Goal: Task Accomplishment & Management: Complete application form

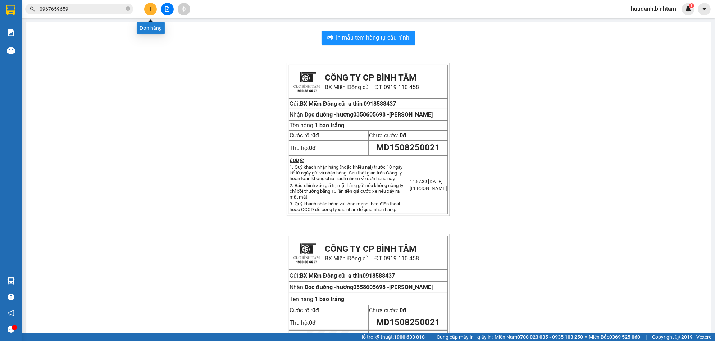
click at [151, 8] on icon "plus" at bounding box center [150, 9] width 0 height 4
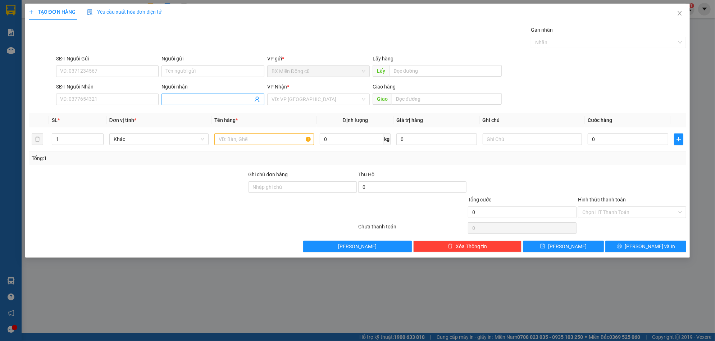
click at [180, 97] on input "Người nhận" at bounding box center [209, 99] width 87 height 8
paste input "ùng"
paste input "à"
click at [215, 98] on input "[PERSON_NAME]" at bounding box center [209, 99] width 87 height 8
type input "phùng"
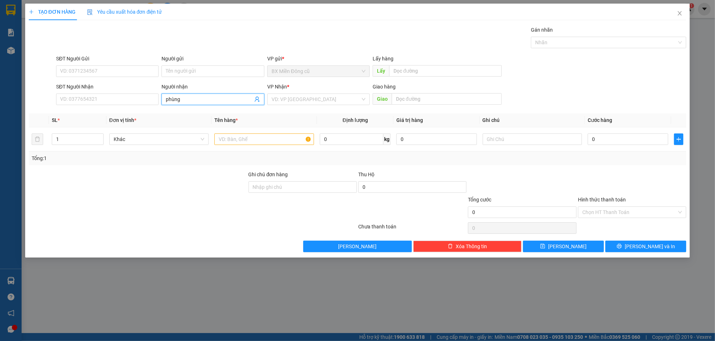
click at [137, 92] on div "SĐT Người Nhận" at bounding box center [107, 88] width 102 height 11
click at [122, 98] on input "SĐT Người Nhận" at bounding box center [107, 99] width 102 height 12
type input "0914226839"
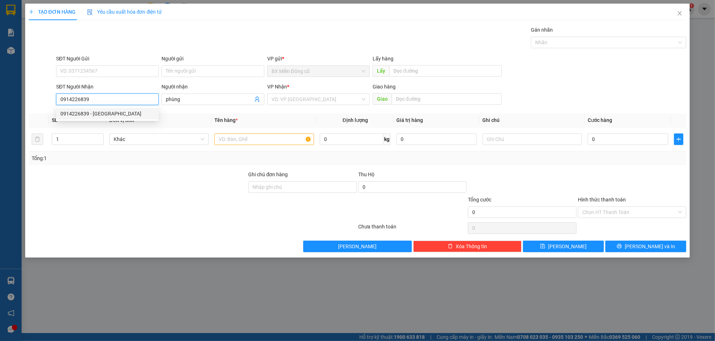
click at [115, 112] on div "0914226839 - [GEOGRAPHIC_DATA]" at bounding box center [107, 114] width 94 height 8
type input "[PERSON_NAME]"
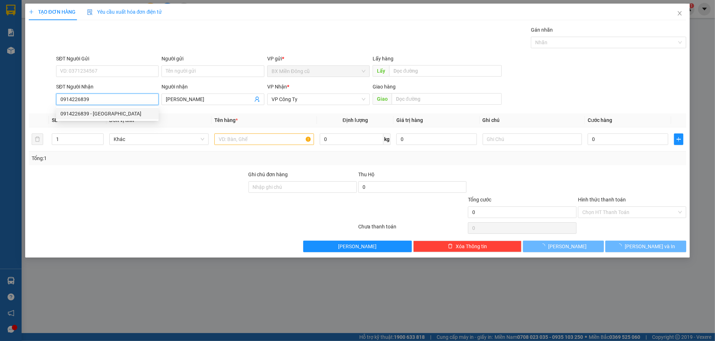
type input "50.000"
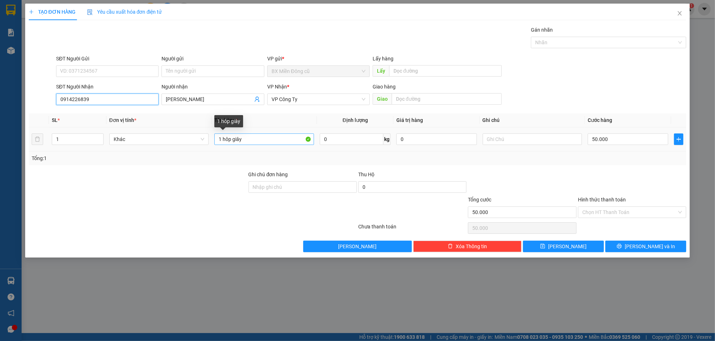
type input "0914226839"
drag, startPoint x: 231, startPoint y: 139, endPoint x: 246, endPoint y: 150, distance: 17.9
click at [233, 141] on input "1 hôp giây" at bounding box center [264, 139] width 100 height 12
type input "1 thung giây"
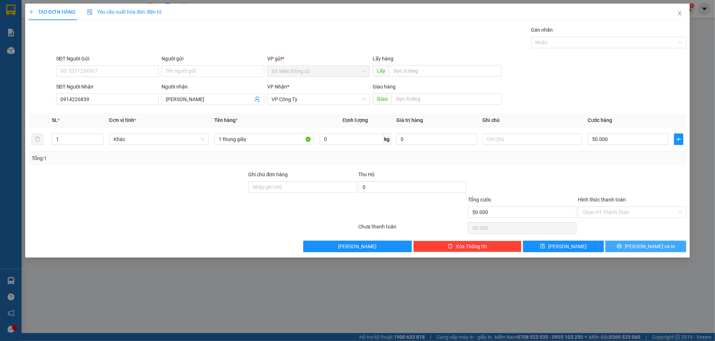
click at [653, 241] on button "[PERSON_NAME] và In" at bounding box center [645, 247] width 81 height 12
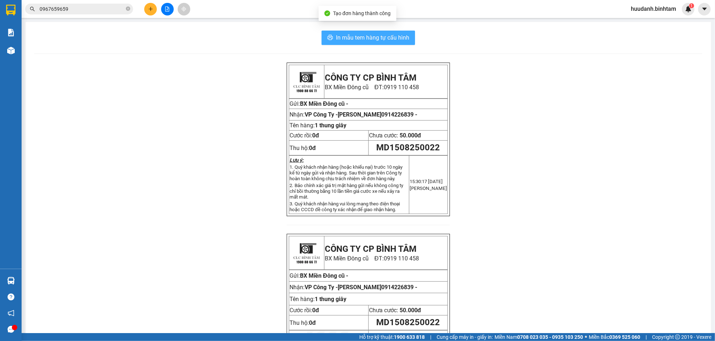
click at [372, 34] on span "In mẫu tem hàng tự cấu hình" at bounding box center [372, 37] width 73 height 9
click at [148, 6] on button at bounding box center [150, 9] width 13 height 13
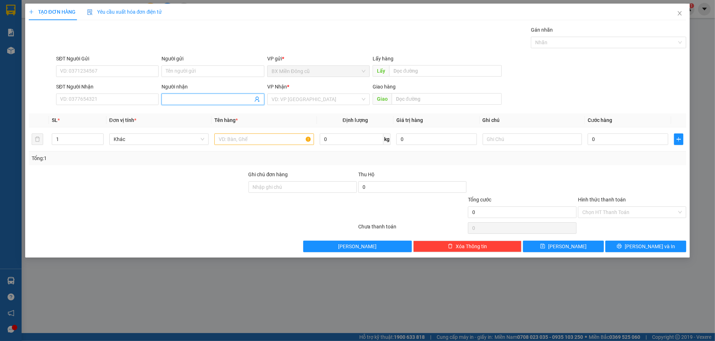
click at [185, 100] on input "Người nhận" at bounding box center [209, 99] width 87 height 8
click at [173, 97] on input "Người nhận" at bounding box center [209, 99] width 87 height 8
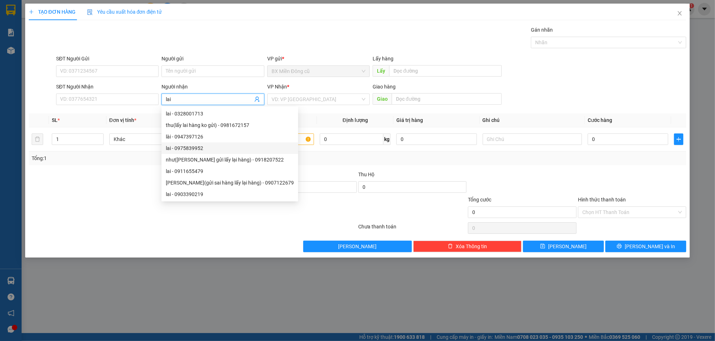
scroll to position [23, 0]
type input "lai"
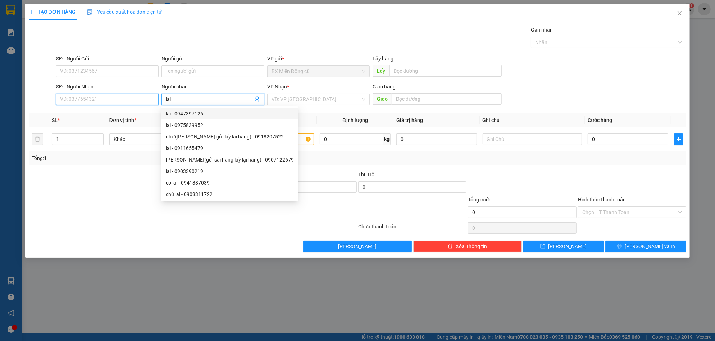
click at [116, 97] on input "SĐT Người Nhận" at bounding box center [107, 99] width 102 height 12
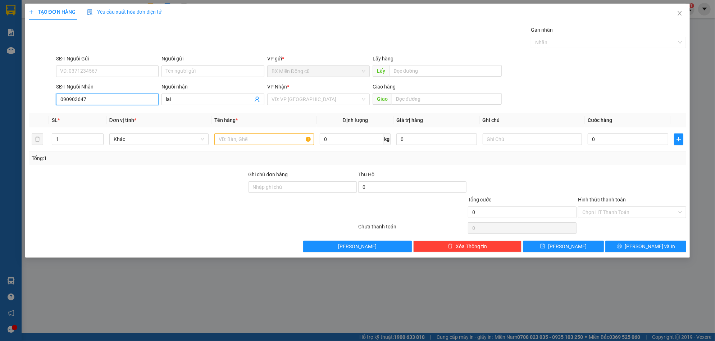
type input "0909036479"
click at [98, 111] on div "0909036479 - lai" at bounding box center [107, 114] width 94 height 8
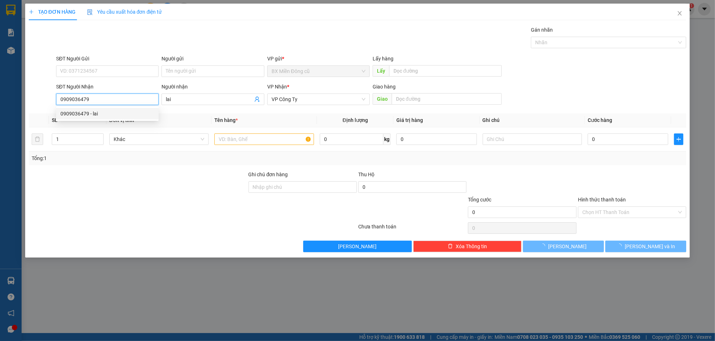
type input "50.000"
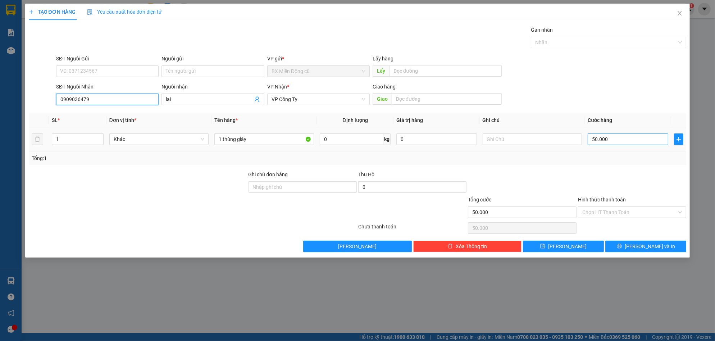
type input "0909036479"
click at [617, 140] on input "50.000" at bounding box center [627, 139] width 81 height 12
type input "0"
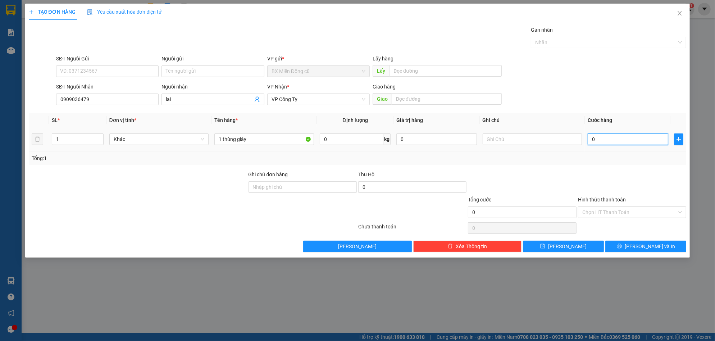
type input "1"
type input "01"
type input "10"
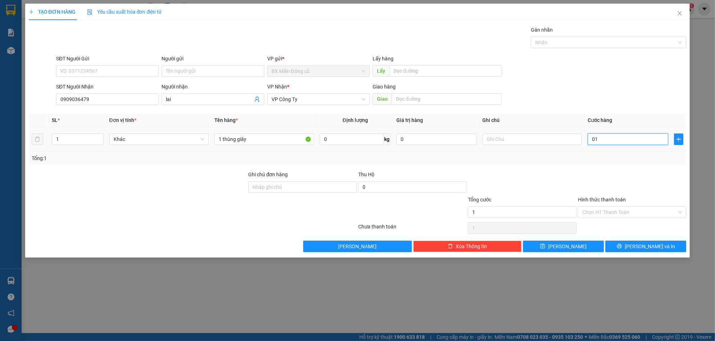
type input "010"
type input "100"
type input "0.100"
type input "1.000"
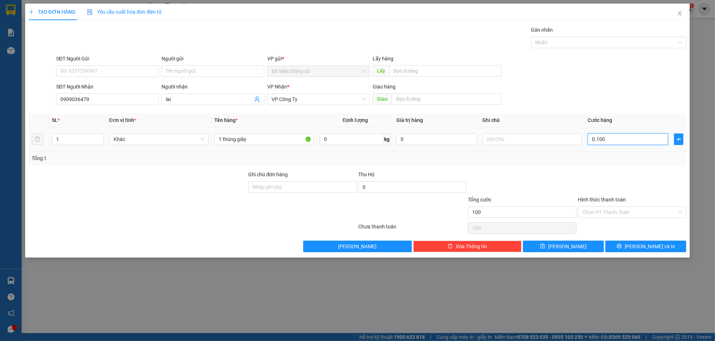
type input "1.000"
type input "01.000"
type input "10.000"
type input "010.000"
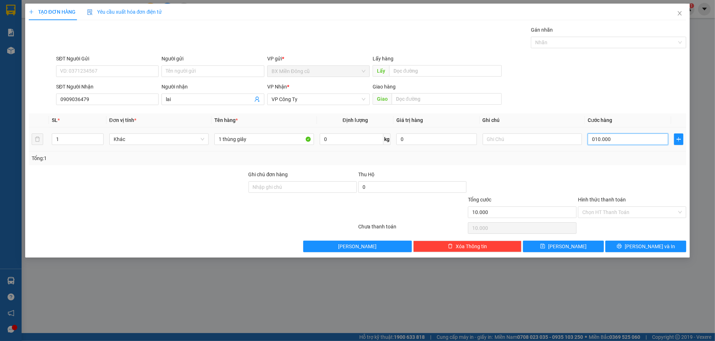
type input "100.000"
click at [648, 246] on span "[PERSON_NAME] và In" at bounding box center [649, 246] width 50 height 8
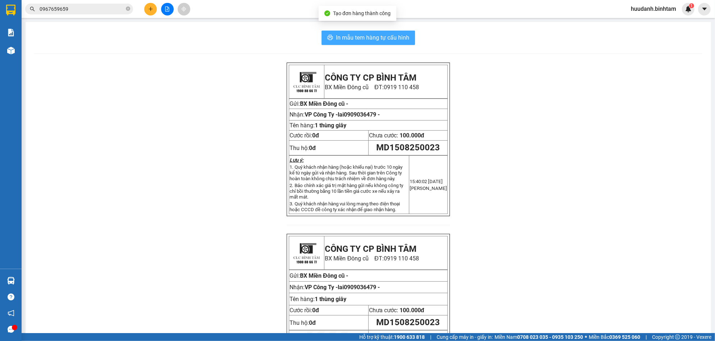
click at [389, 35] on span "In mẫu tem hàng tự cấu hình" at bounding box center [372, 37] width 73 height 9
click at [151, 8] on icon "plus" at bounding box center [150, 8] width 5 height 5
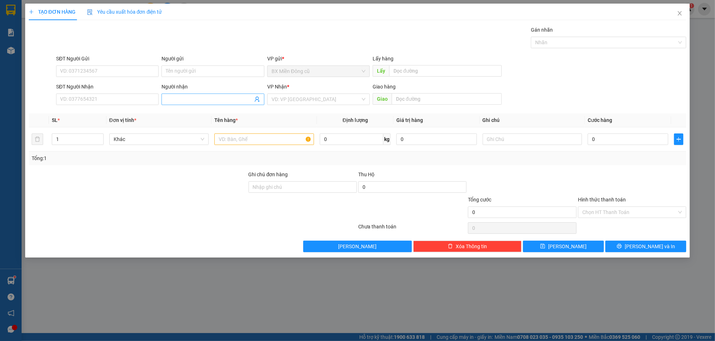
click at [177, 100] on input "Người nhận" at bounding box center [209, 99] width 87 height 8
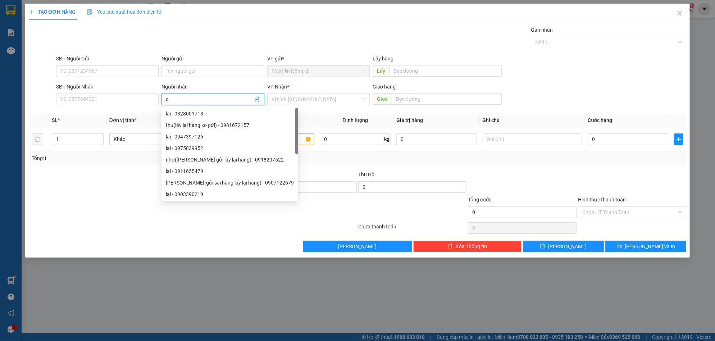
paste input "ô"
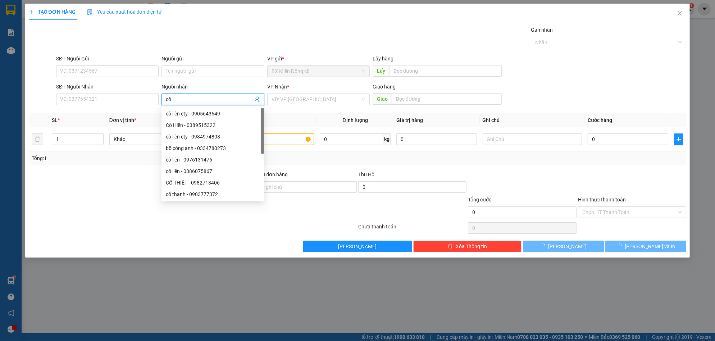
type input "cô 9"
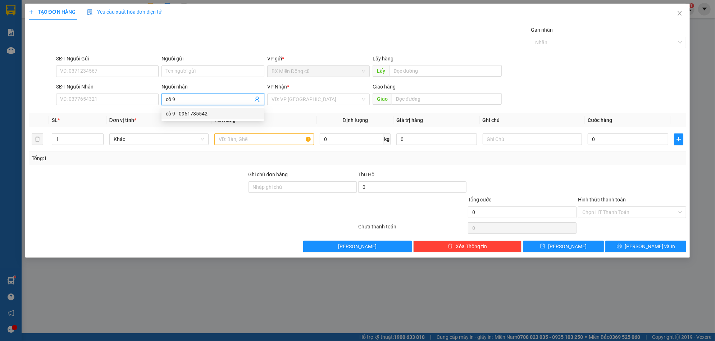
click at [191, 112] on div "cô 9 - 0961785542" at bounding box center [213, 114] width 94 height 8
type input "0961785542"
type input "cô 9"
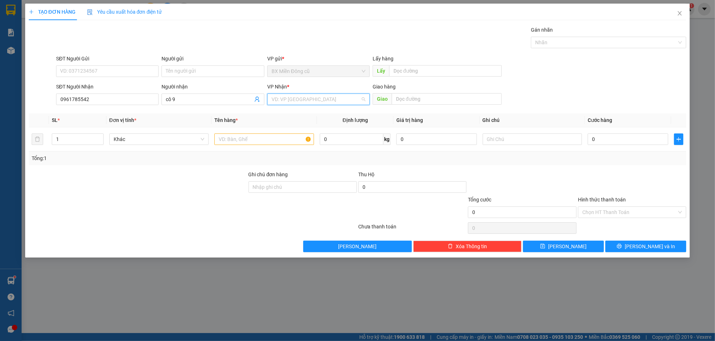
click at [308, 99] on input "search" at bounding box center [315, 99] width 89 height 11
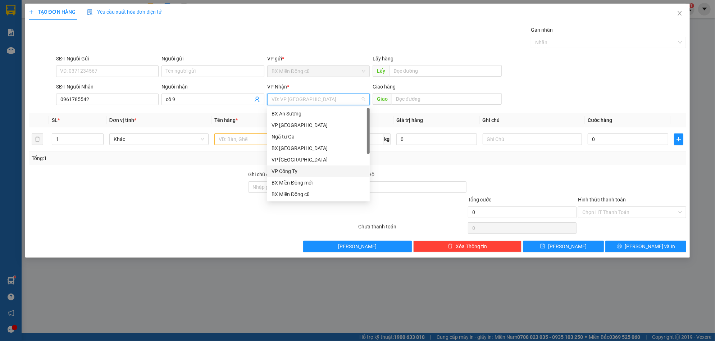
click at [292, 169] on div "VP Công Ty" at bounding box center [318, 171] width 94 height 8
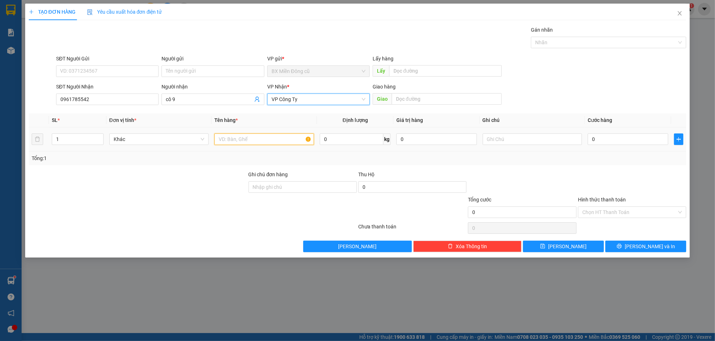
click at [273, 137] on input "text" at bounding box center [264, 139] width 100 height 12
paste input "ắng"
type input "1 bao trắng"
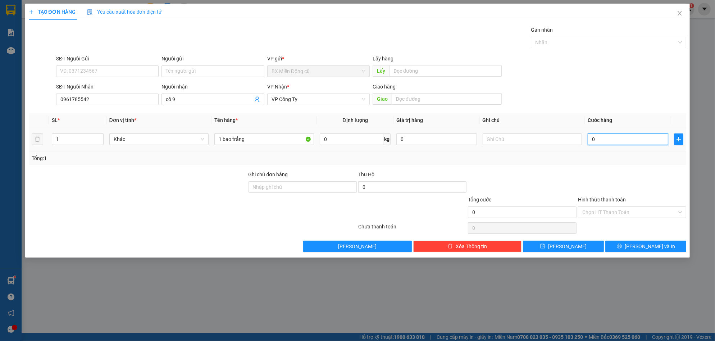
click at [603, 140] on input "0" at bounding box center [627, 139] width 81 height 12
type input "7"
type input "70"
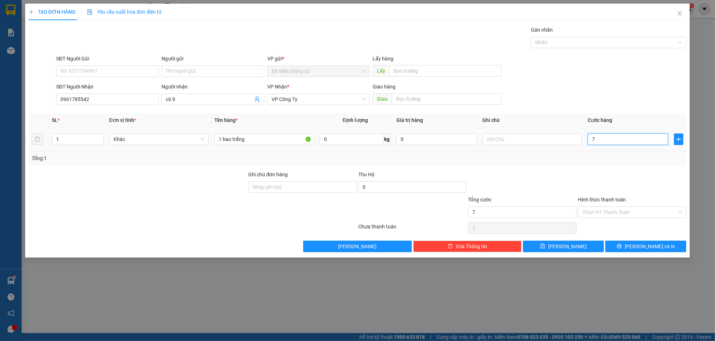
type input "70"
type input "700"
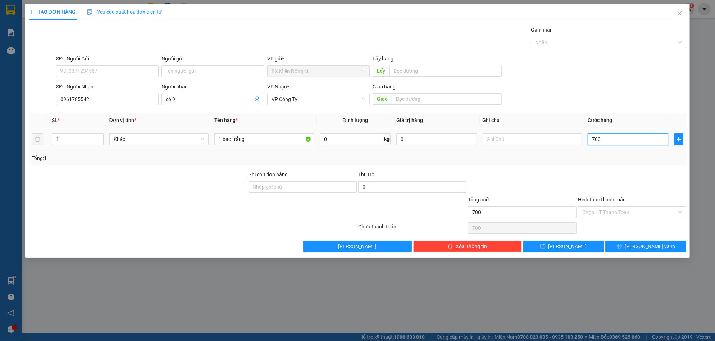
type input "7.000"
type input "70.000"
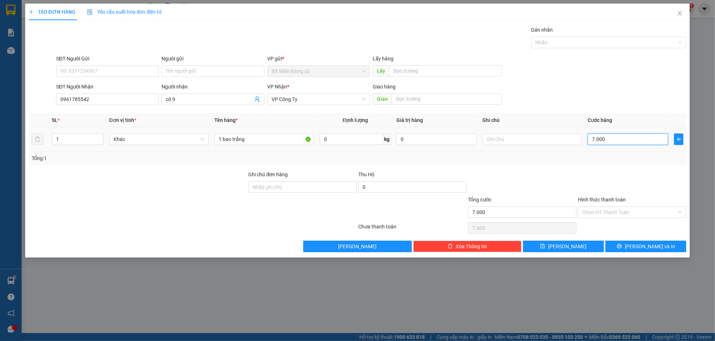
type input "70.000"
click at [626, 247] on button "[PERSON_NAME] và In" at bounding box center [645, 247] width 81 height 12
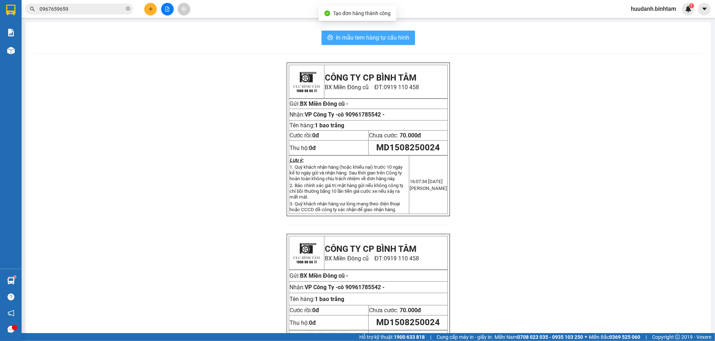
click at [393, 38] on span "In mẫu tem hàng tự cấu hình" at bounding box center [372, 37] width 73 height 9
click at [149, 6] on icon "plus" at bounding box center [150, 8] width 5 height 5
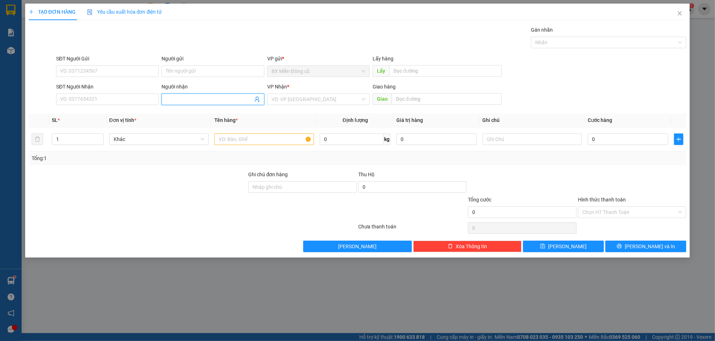
click at [180, 97] on input "Người nhận" at bounding box center [209, 99] width 87 height 8
paste input "ê"
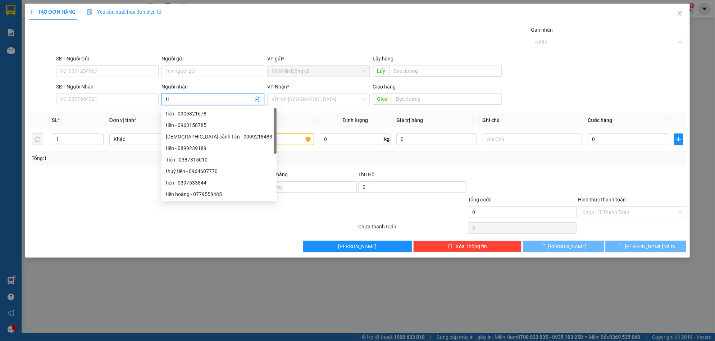
paste input "ền"
type input "tiền"
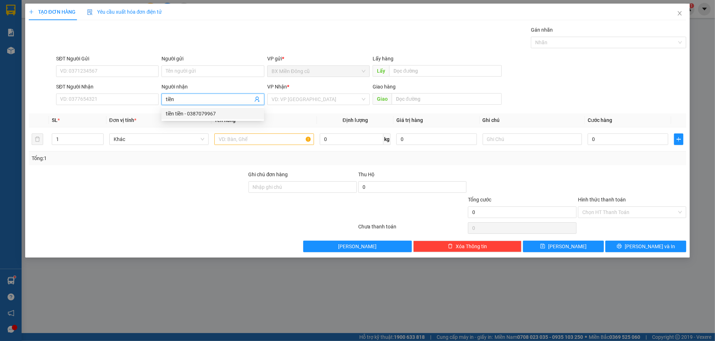
click at [216, 111] on div "tiền tiền - 0387079967" at bounding box center [213, 114] width 94 height 8
type input "0387079967"
type input "tiền tiền"
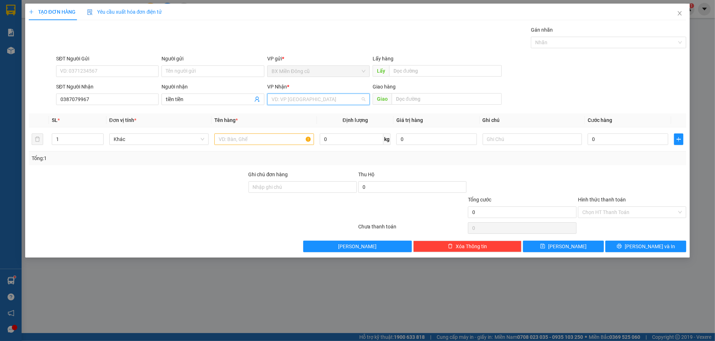
click at [300, 97] on input "search" at bounding box center [315, 99] width 89 height 11
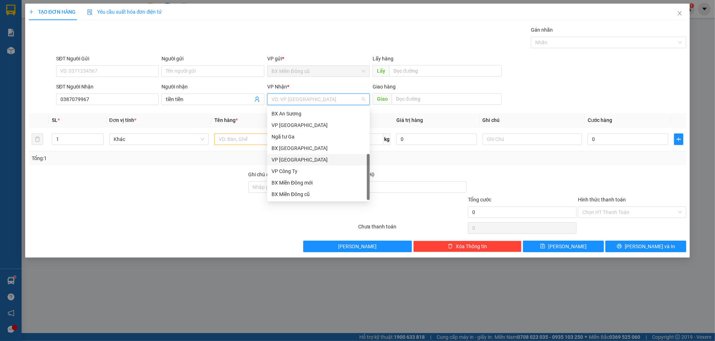
scroll to position [23, 0]
click at [297, 180] on div "Dọc đường" at bounding box center [318, 183] width 94 height 8
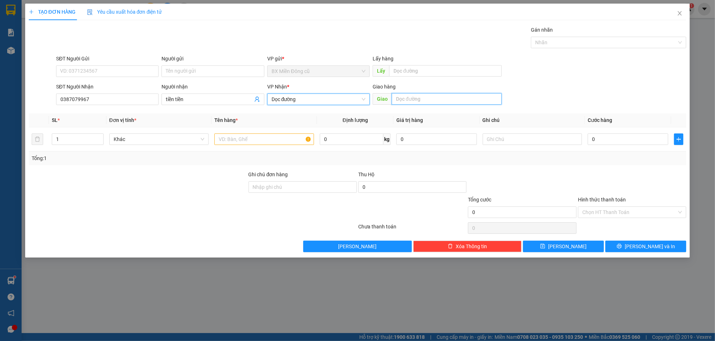
click at [423, 100] on input "text" at bounding box center [447, 99] width 110 height 12
paste input "ô"
paste input "ộ"
paste input "đ"
paste input "ưc"
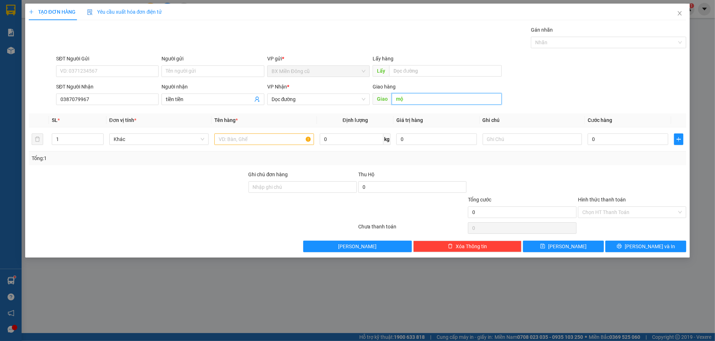
paste input "dưcd"
type input "mộ dưc"
click at [254, 136] on input "text" at bounding box center [264, 139] width 100 height 12
paste input "ê"
paste input "ệ"
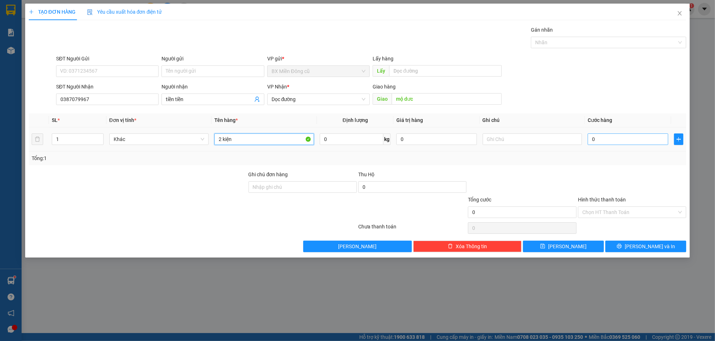
type input "2 kiện"
click at [627, 136] on input "0" at bounding box center [627, 139] width 81 height 12
type input "1"
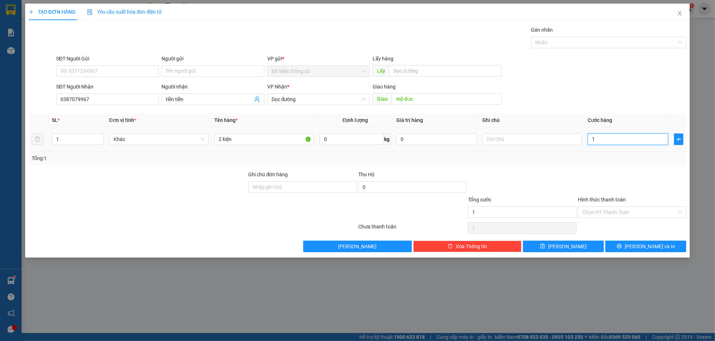
type input "10"
type input "100"
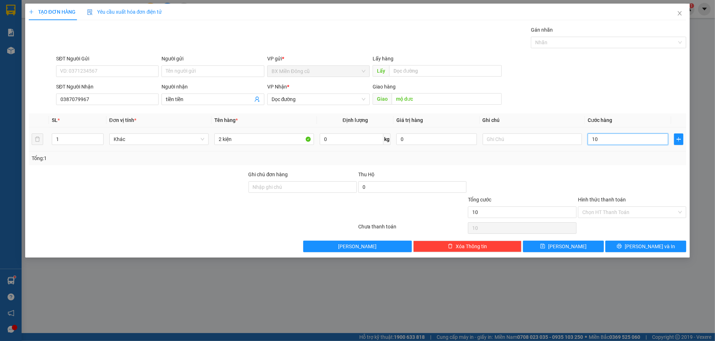
type input "100"
type input "1.000"
type input "10.000"
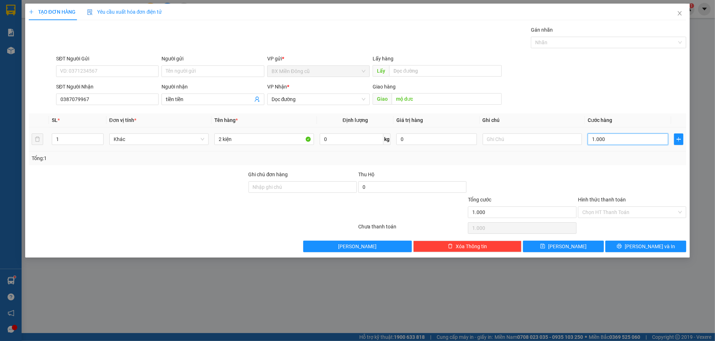
type input "10.000"
type input "100.000"
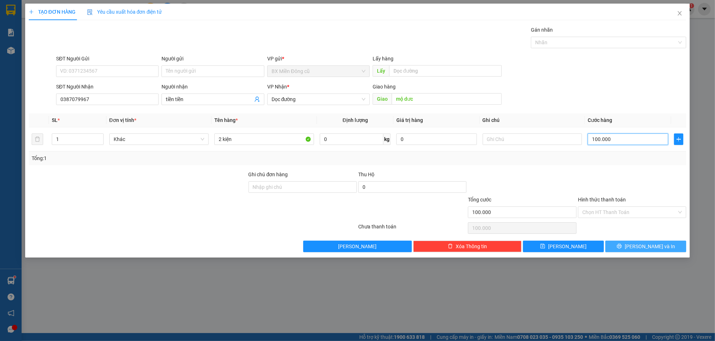
type input "100.000"
click at [642, 247] on span "[PERSON_NAME] và In" at bounding box center [649, 246] width 50 height 8
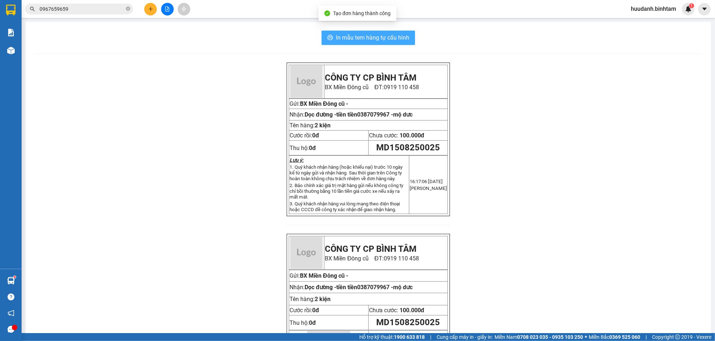
click at [386, 36] on span "In mẫu tem hàng tự cấu hình" at bounding box center [372, 37] width 73 height 9
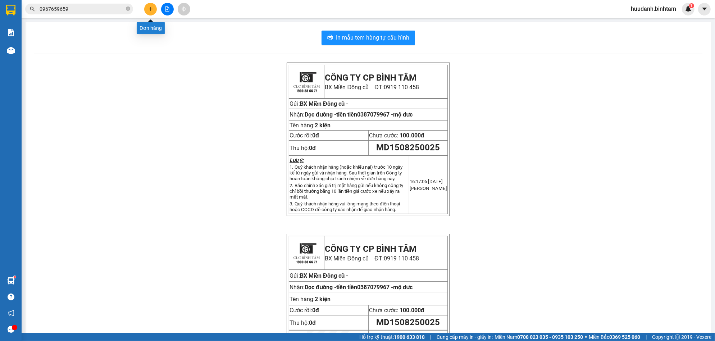
click at [150, 8] on icon "plus" at bounding box center [150, 8] width 5 height 5
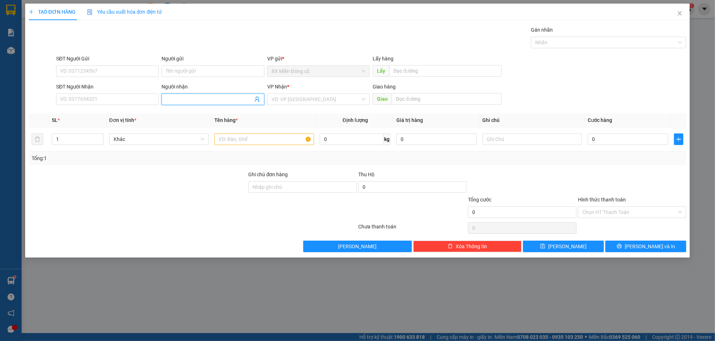
click at [192, 94] on span at bounding box center [212, 99] width 102 height 12
paste input "ê"
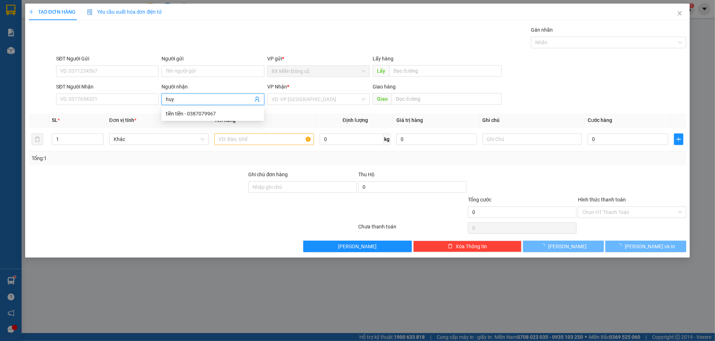
paste input "ền"
type input "huyền"
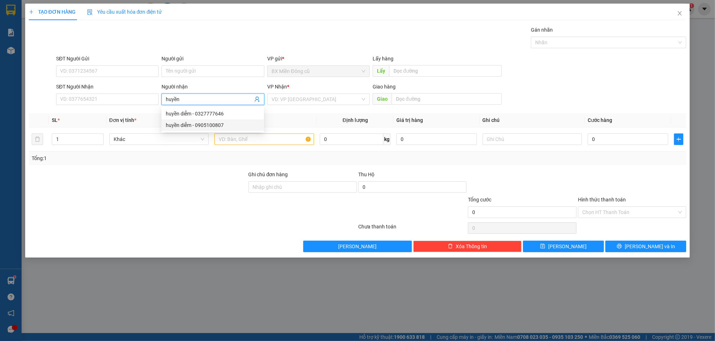
click at [207, 123] on div "huyền diễm - 0905100807" at bounding box center [213, 125] width 94 height 8
type input "0905100807"
type input "huyền diễm"
click at [308, 102] on input "search" at bounding box center [315, 99] width 89 height 11
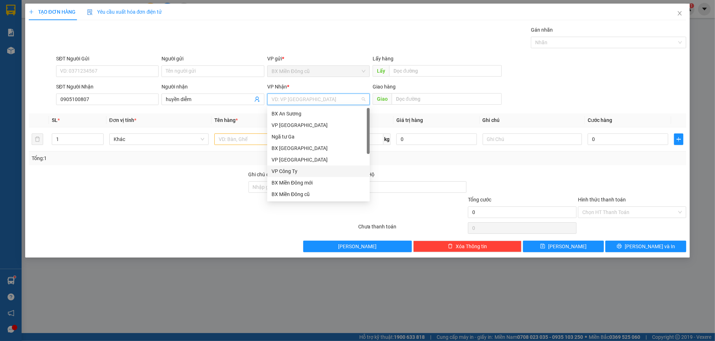
click at [298, 171] on div "VP Công Ty" at bounding box center [318, 171] width 94 height 8
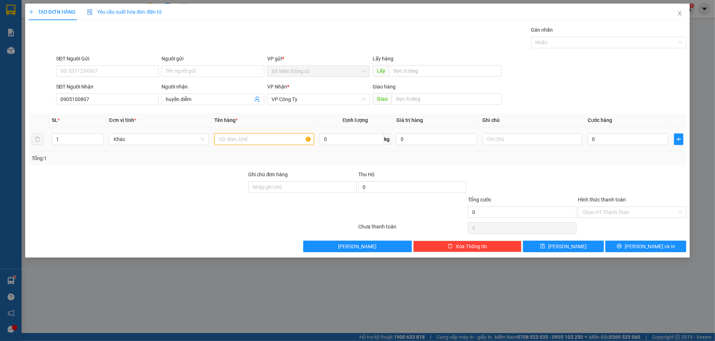
click at [262, 137] on input "text" at bounding box center [264, 139] width 100 height 12
paste input "ê"
paste input "ệ"
type input "2 kiện"
click at [615, 139] on input "0" at bounding box center [627, 139] width 81 height 12
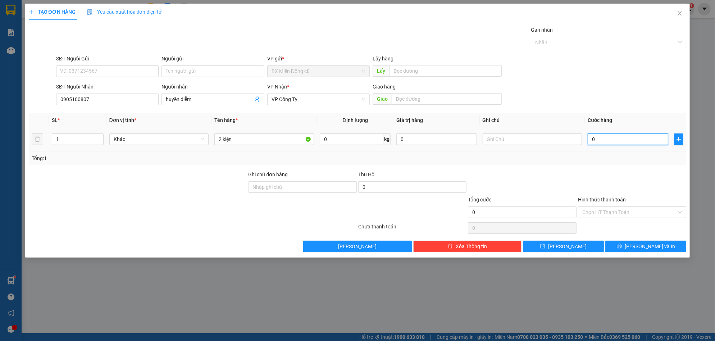
type input "1"
type input "10"
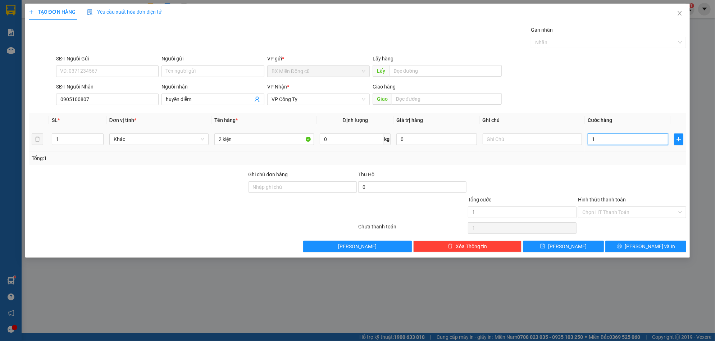
type input "10"
type input "100"
type input "1.000"
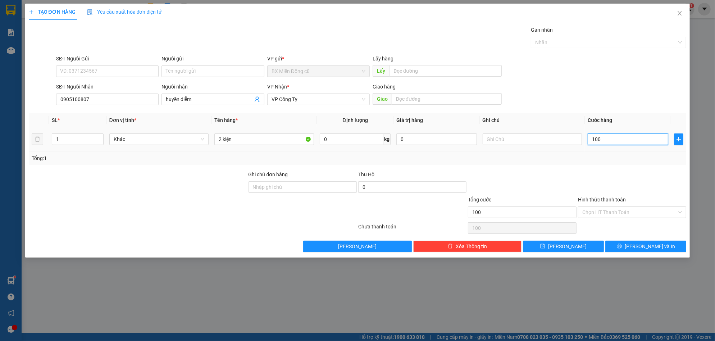
type input "1.000"
type input "10.000"
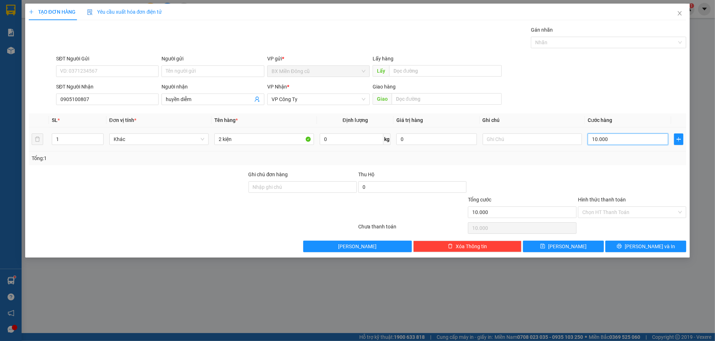
type input "100.000"
click at [642, 241] on button "[PERSON_NAME] và In" at bounding box center [645, 247] width 81 height 12
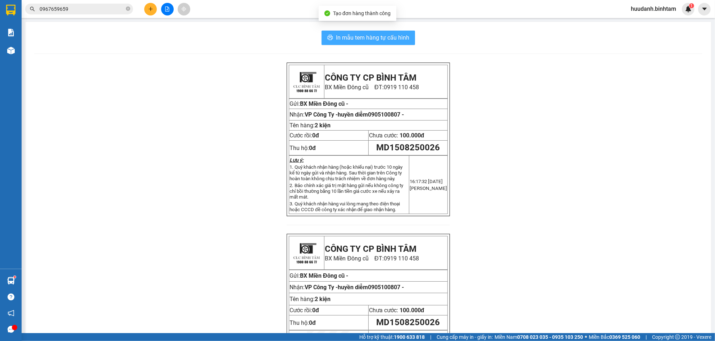
click at [394, 42] on button "In mẫu tem hàng tự cấu hình" at bounding box center [367, 38] width 93 height 14
click at [152, 10] on icon "plus" at bounding box center [150, 8] width 5 height 5
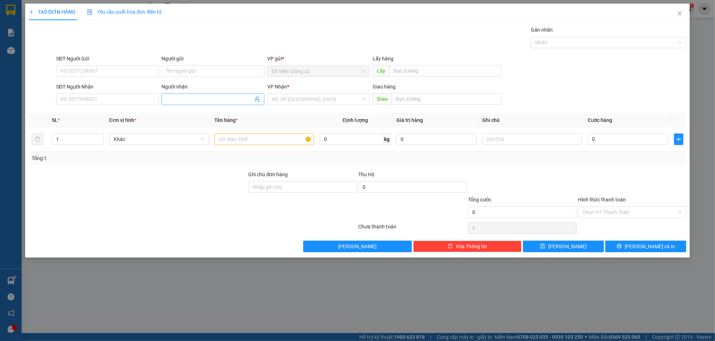
click at [182, 97] on input "Người nhận" at bounding box center [209, 99] width 87 height 8
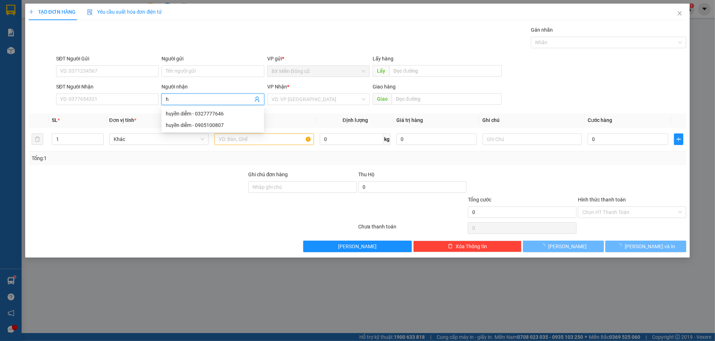
paste input "à"
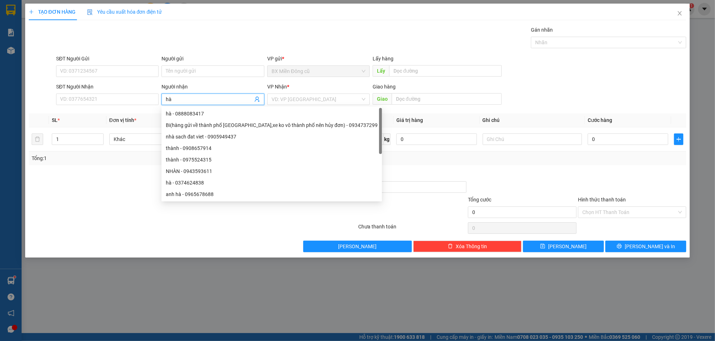
type input "hà"
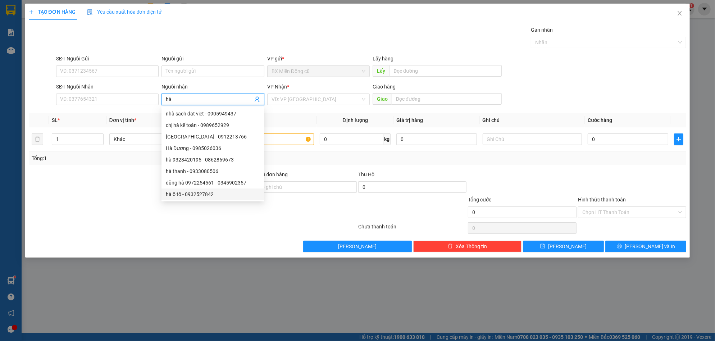
click at [206, 193] on div "hà ô tô - 0932527842" at bounding box center [213, 194] width 94 height 8
type input "0932527842"
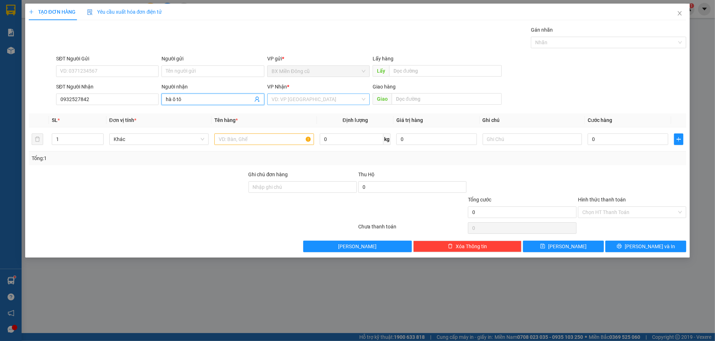
type input "hà ô tô"
click at [285, 100] on input "search" at bounding box center [315, 99] width 89 height 11
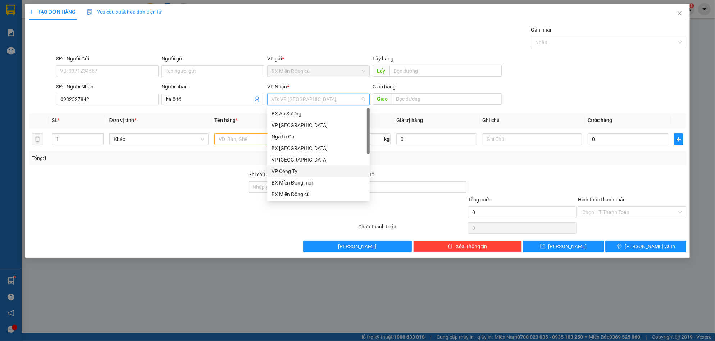
click at [288, 171] on div "VP Công Ty" at bounding box center [318, 171] width 94 height 8
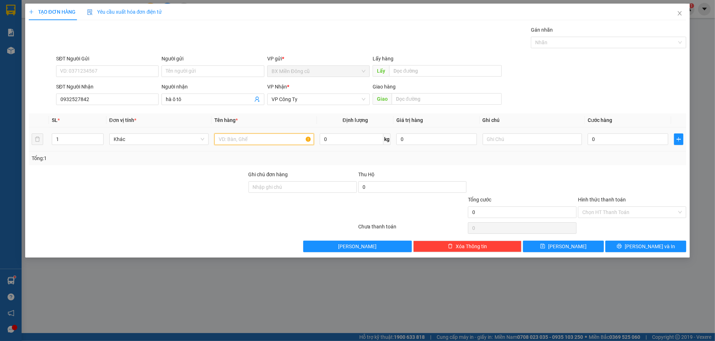
click at [242, 138] on input "text" at bounding box center [264, 139] width 100 height 12
paste input "ùng"
paste input "â"
type input "1 thùng giây"
click at [597, 138] on input "0" at bounding box center [627, 139] width 81 height 12
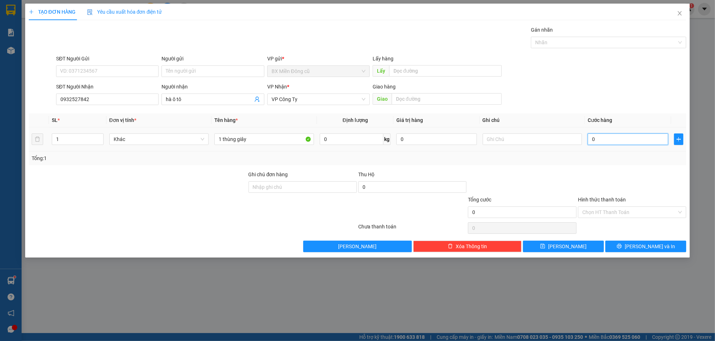
type input "5"
type input "50"
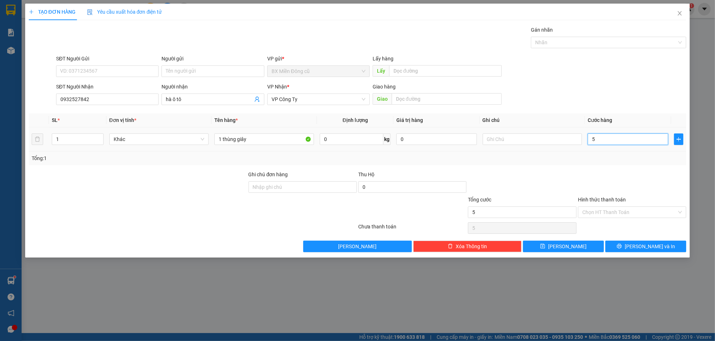
type input "50"
type input "500"
type input "5.000"
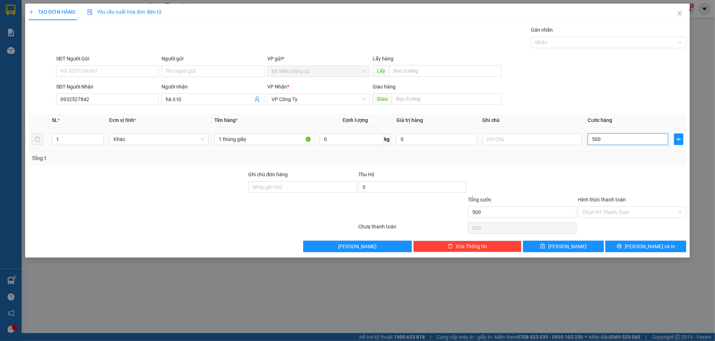
type input "5.000"
type input "50.000"
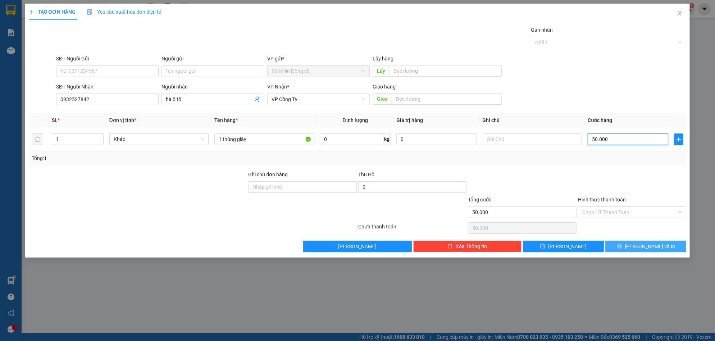
type input "50.000"
click at [645, 249] on span "[PERSON_NAME] và In" at bounding box center [649, 246] width 50 height 8
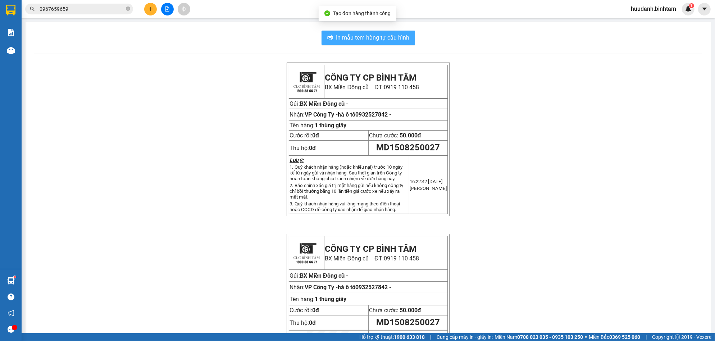
click at [378, 33] on span "In mẫu tem hàng tự cấu hình" at bounding box center [372, 37] width 73 height 9
click at [150, 8] on icon "plus" at bounding box center [150, 8] width 5 height 5
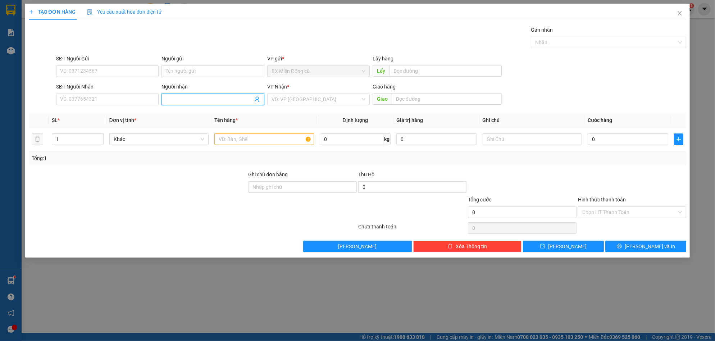
click at [179, 96] on input "Người nhận" at bounding box center [209, 99] width 87 height 8
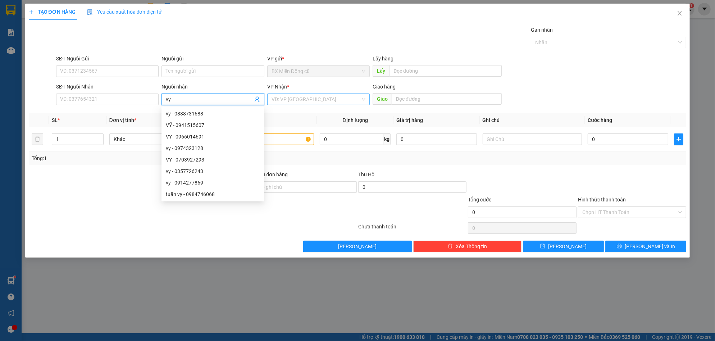
type input "vy"
drag, startPoint x: 352, startPoint y: 94, endPoint x: 306, endPoint y: 108, distance: 48.0
click at [352, 94] on input "search" at bounding box center [315, 99] width 89 height 11
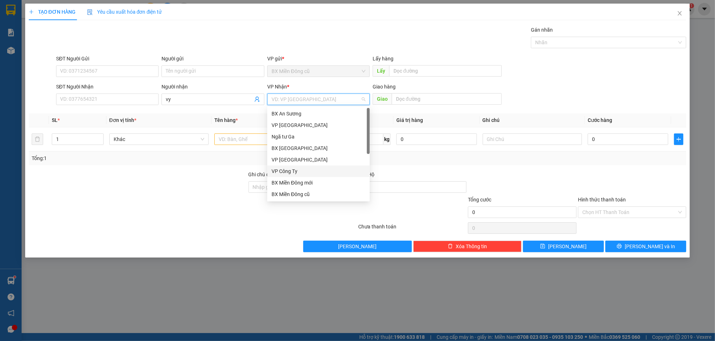
click at [290, 170] on div "VP Công Ty" at bounding box center [318, 171] width 94 height 8
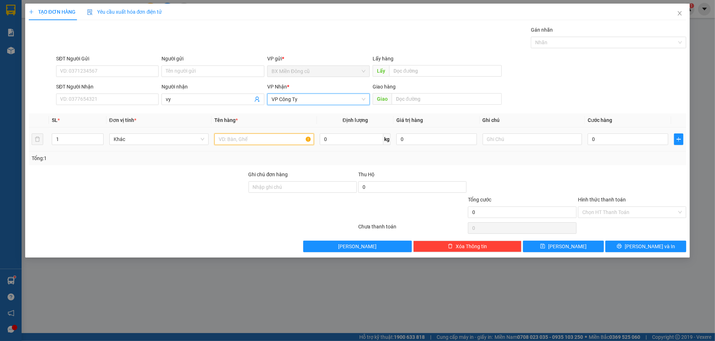
click at [246, 134] on input "text" at bounding box center [264, 139] width 100 height 12
paste input "ê"
paste input "ệ"
type input "1 kiện"
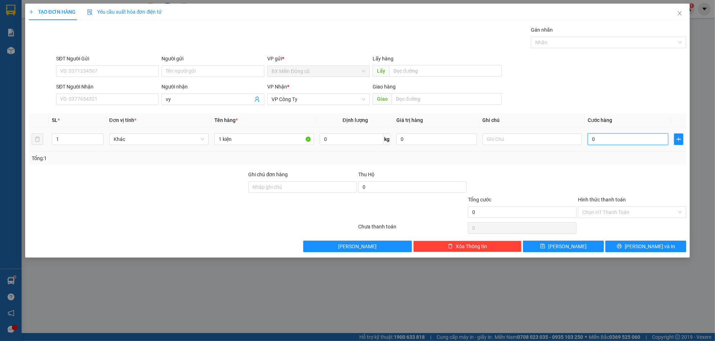
click at [607, 141] on input "0" at bounding box center [627, 139] width 81 height 12
type input "5"
type input "50"
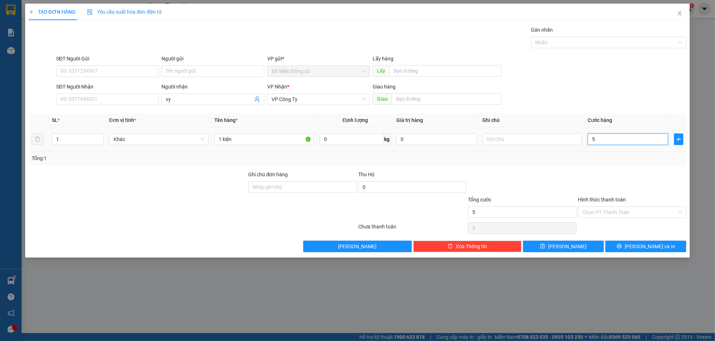
type input "50"
type input "500"
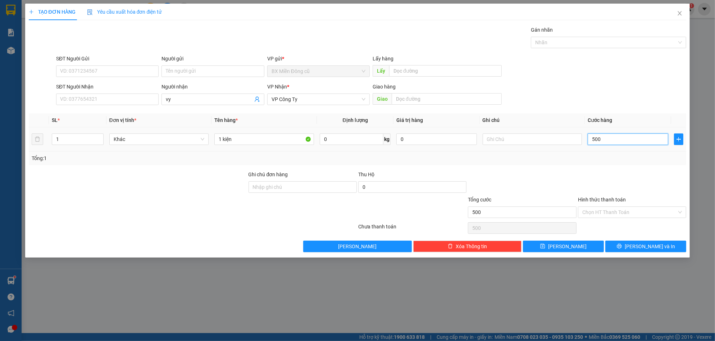
type input "5.000"
type input "50.000"
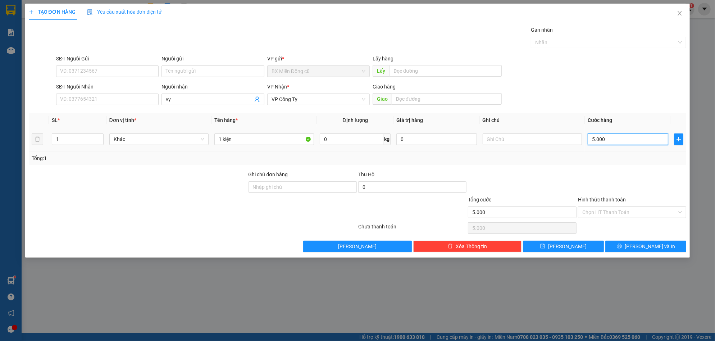
type input "50.000"
type input "500.000"
type input "50.000"
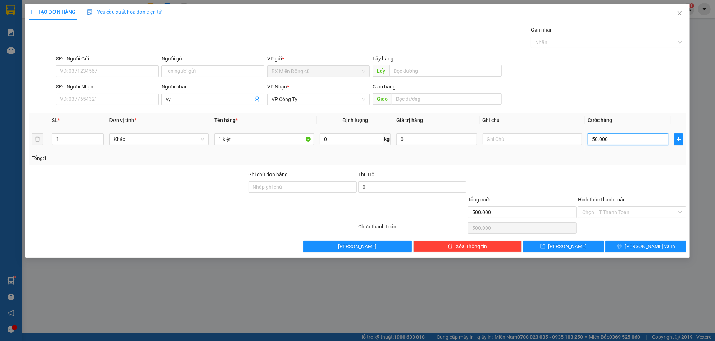
type input "50.000"
click at [643, 246] on span "[PERSON_NAME] và In" at bounding box center [649, 246] width 50 height 8
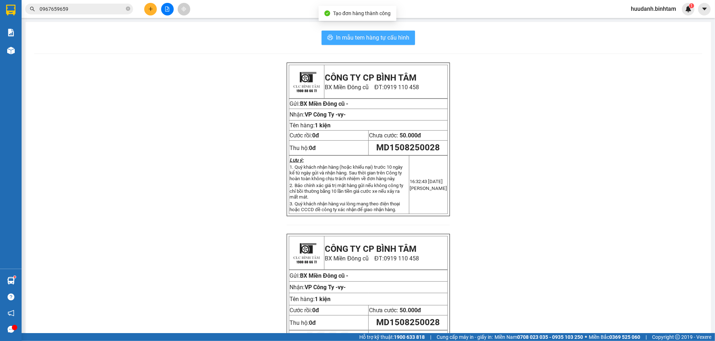
click at [378, 34] on span "In mẫu tem hàng tự cấu hình" at bounding box center [372, 37] width 73 height 9
click at [153, 9] on button at bounding box center [150, 9] width 13 height 13
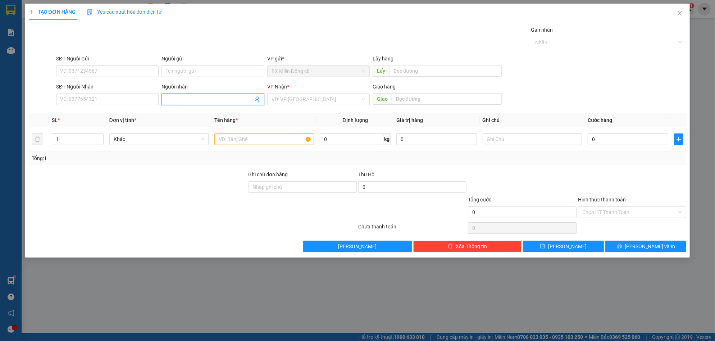
click at [184, 100] on input "Người nhận" at bounding box center [209, 99] width 87 height 8
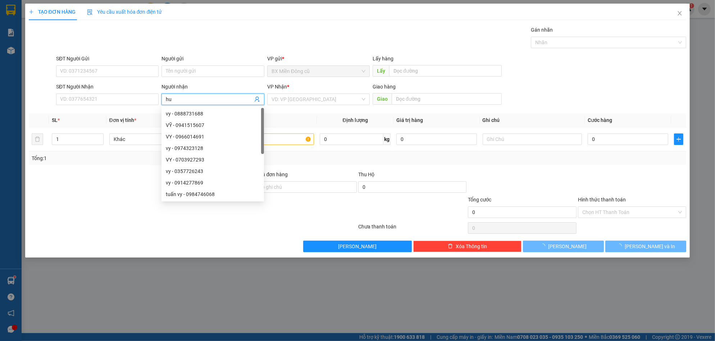
paste input "ê"
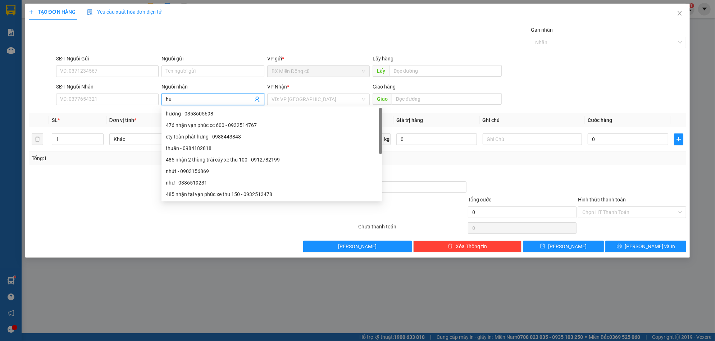
paste input "ệ"
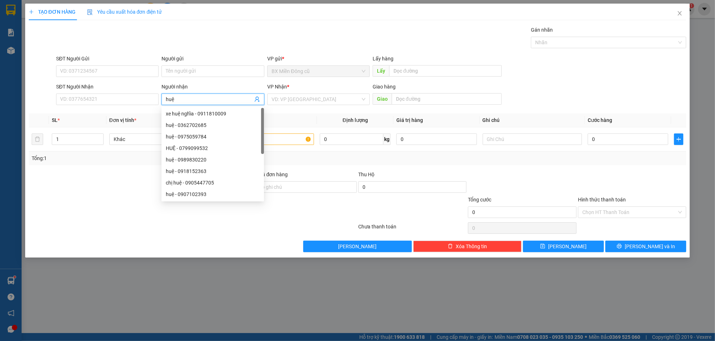
type input "huệ"
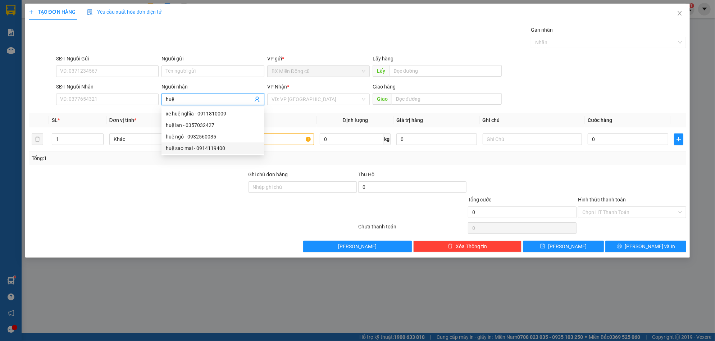
click at [208, 148] on div "huệ sao mai - 0914119400" at bounding box center [213, 148] width 94 height 8
type input "0914119400"
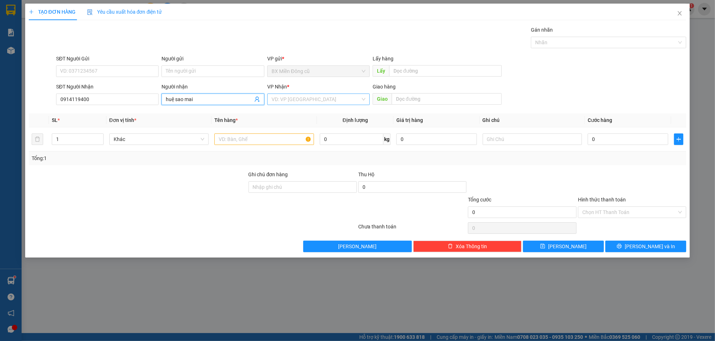
type input "huệ sao mai"
click at [289, 100] on input "search" at bounding box center [315, 99] width 89 height 11
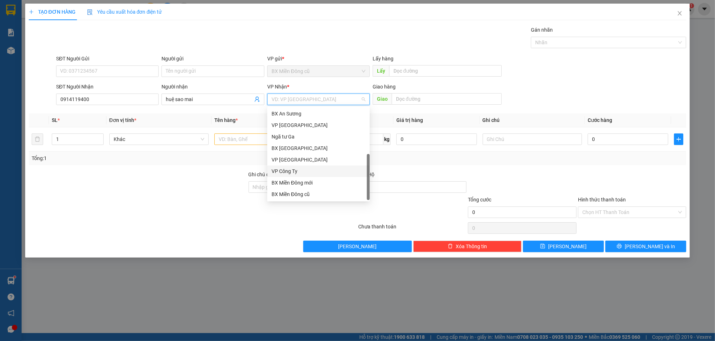
scroll to position [23, 0]
click at [288, 179] on div "Dọc đường" at bounding box center [318, 183] width 94 height 8
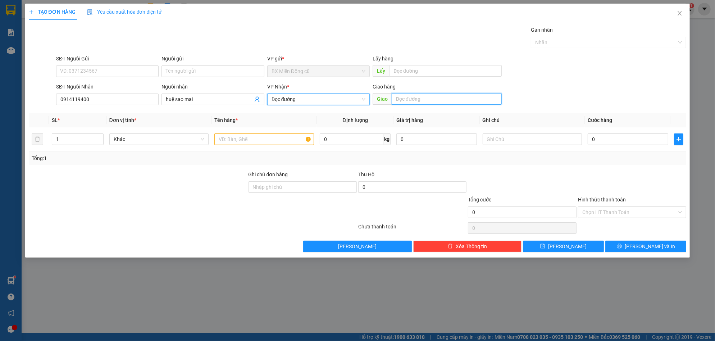
click at [412, 98] on input "text" at bounding box center [447, 99] width 110 height 12
type input "tam quan"
click at [269, 139] on input "text" at bounding box center [264, 139] width 100 height 12
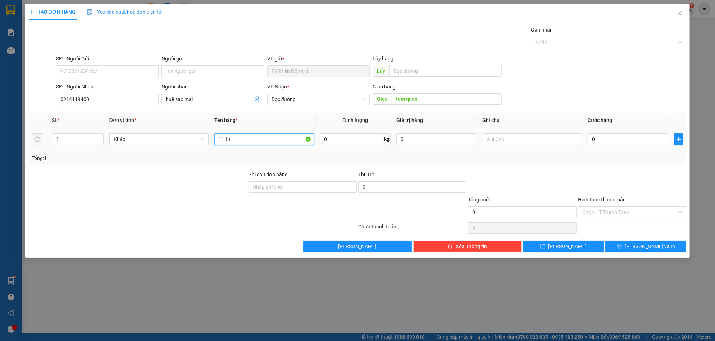
paste input "ùng"
paste input "â"
type input "11 thùng giây"
click at [623, 138] on input "0" at bounding box center [627, 139] width 81 height 12
type input "5"
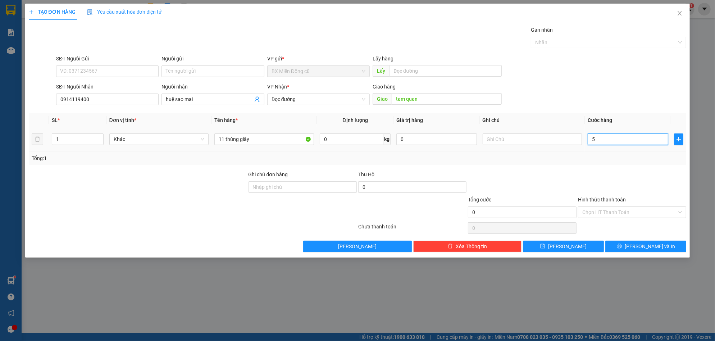
type input "5"
type input "55"
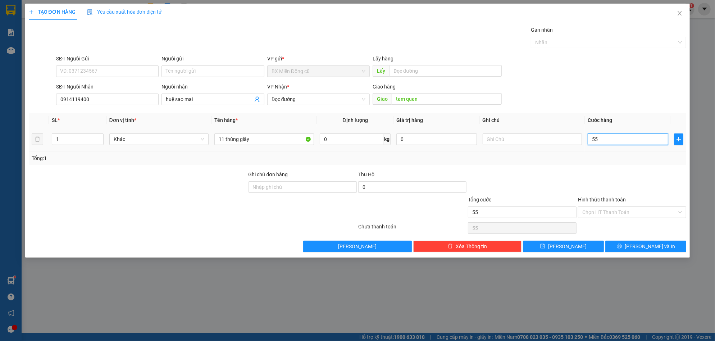
type input "555"
type input "55"
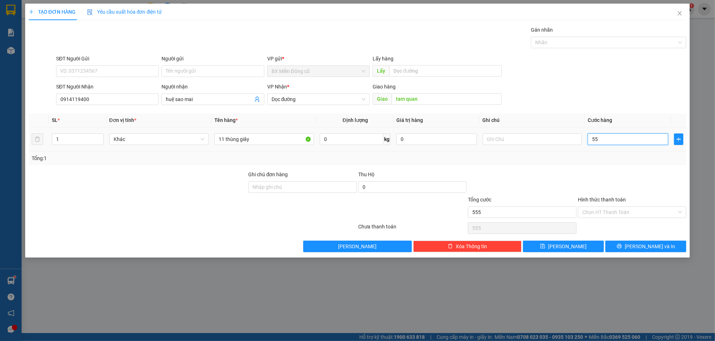
type input "55"
type input "550"
type input "5.500"
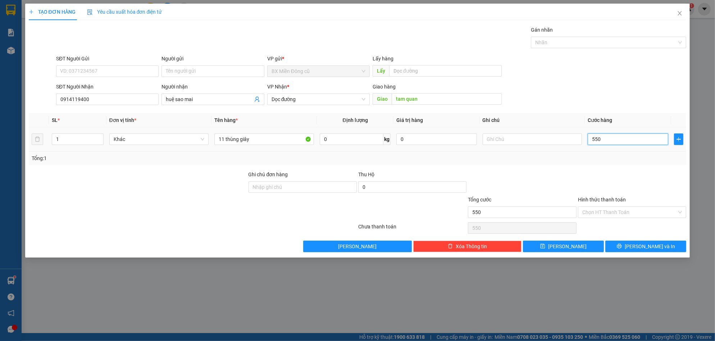
type input "5.500"
type input "55.000"
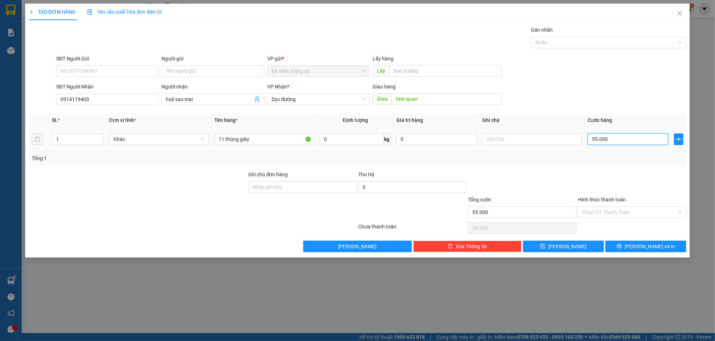
type input "550.000"
click at [577, 244] on button "[PERSON_NAME]" at bounding box center [563, 247] width 81 height 12
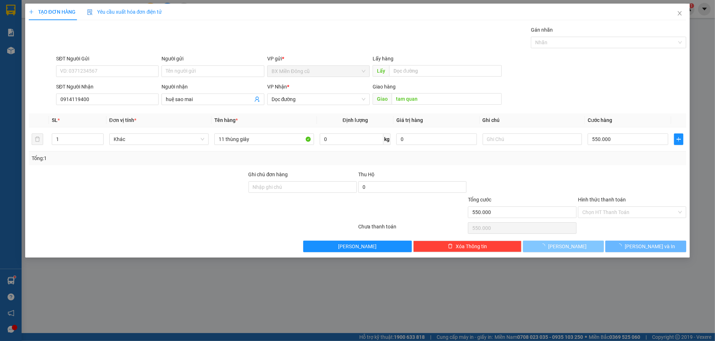
type input "0"
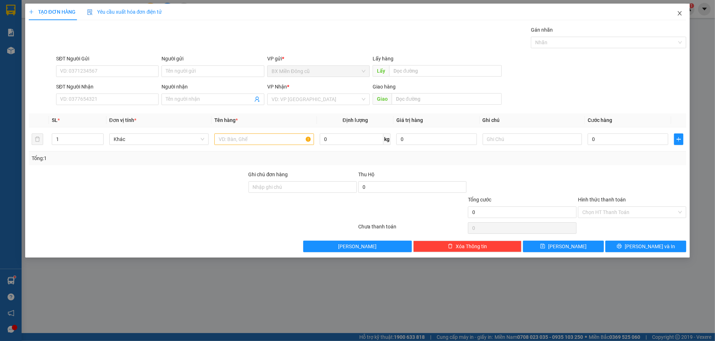
click at [680, 10] on icon "close" at bounding box center [680, 13] width 6 height 6
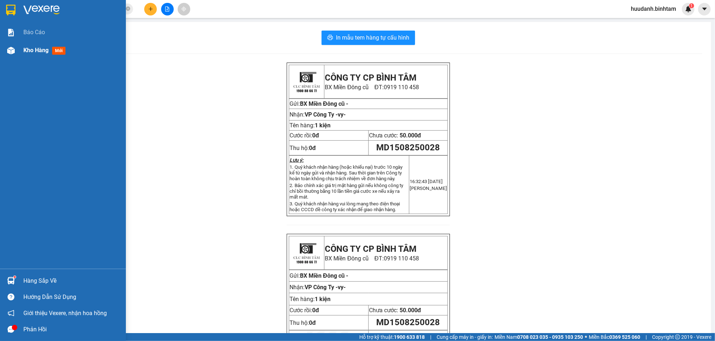
click at [36, 51] on span "Kho hàng" at bounding box center [35, 50] width 25 height 7
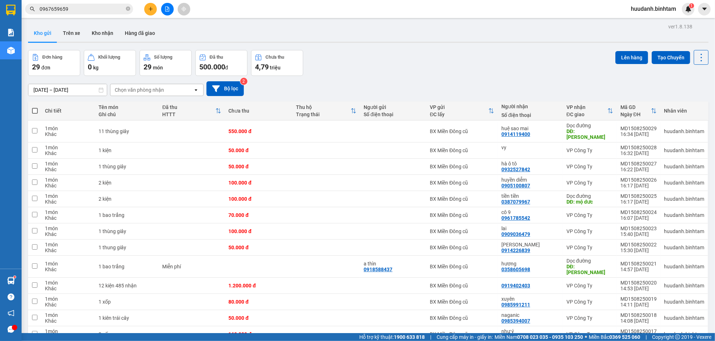
click at [35, 109] on span at bounding box center [35, 111] width 6 height 6
click at [35, 107] on input "checkbox" at bounding box center [35, 107] width 0 height 0
checkbox input "true"
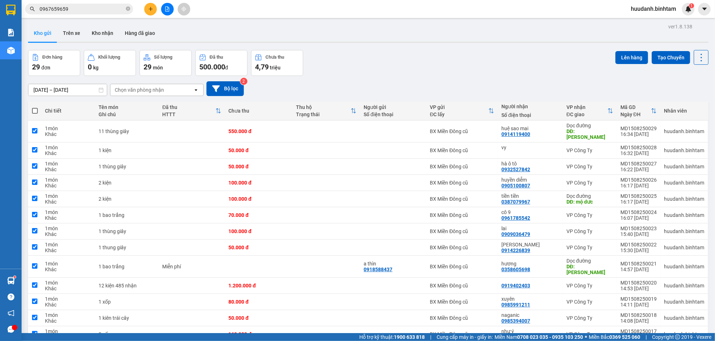
checkbox input "true"
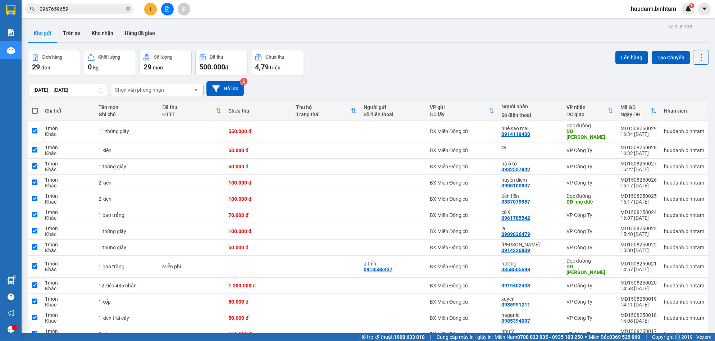
checkbox input "true"
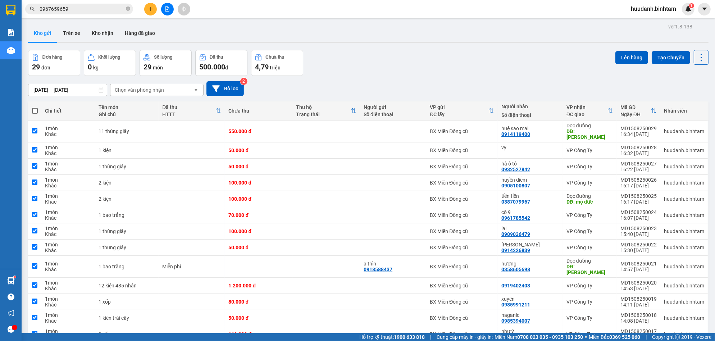
checkbox input "true"
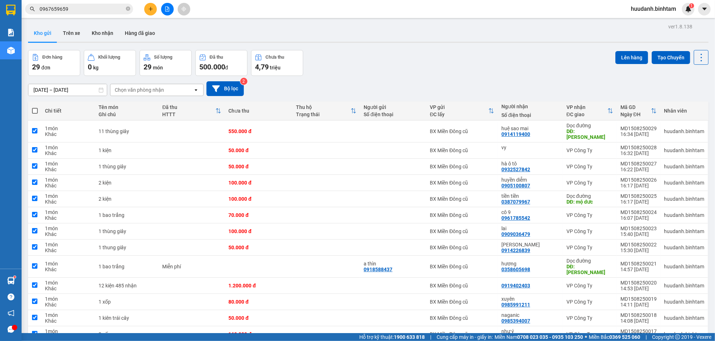
checkbox input "true"
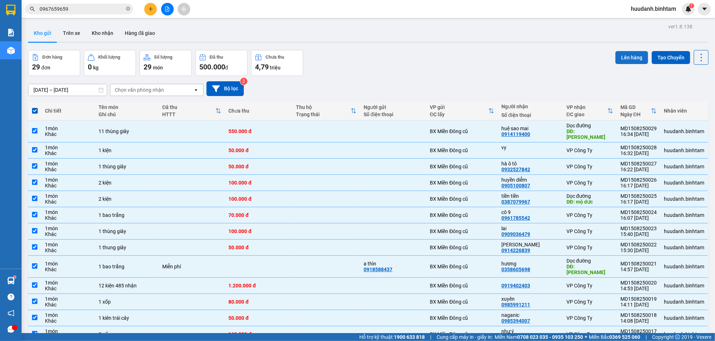
click at [621, 56] on button "Lên hàng" at bounding box center [631, 57] width 33 height 13
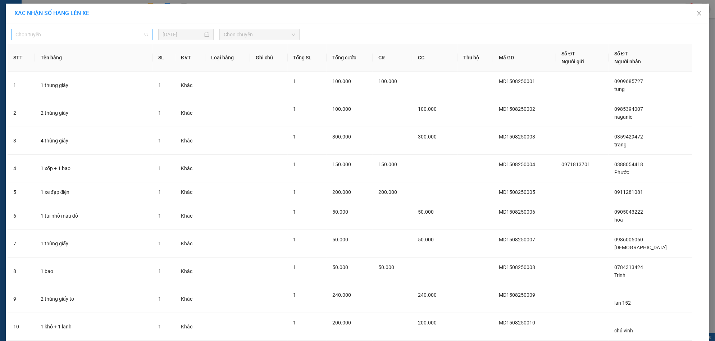
click at [71, 32] on span "Chọn tuyến" at bounding box center [81, 34] width 133 height 11
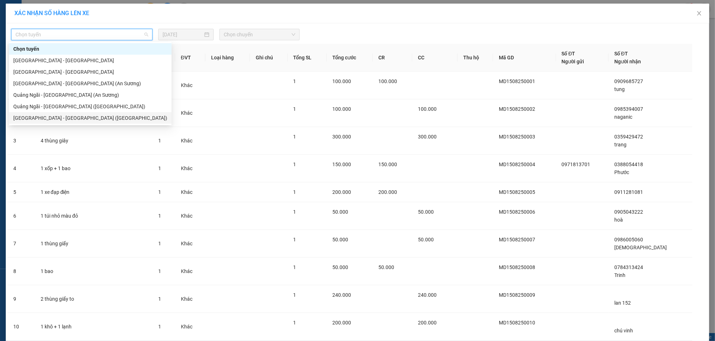
click at [59, 114] on div "[GEOGRAPHIC_DATA] - [GEOGRAPHIC_DATA] ([GEOGRAPHIC_DATA])" at bounding box center [90, 118] width 154 height 8
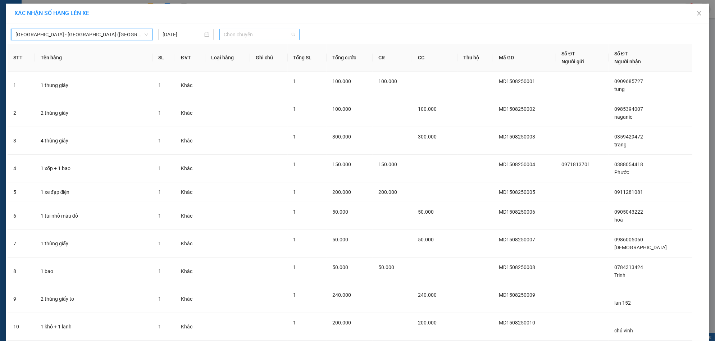
click at [254, 33] on span "Chọn chuyến" at bounding box center [259, 34] width 71 height 11
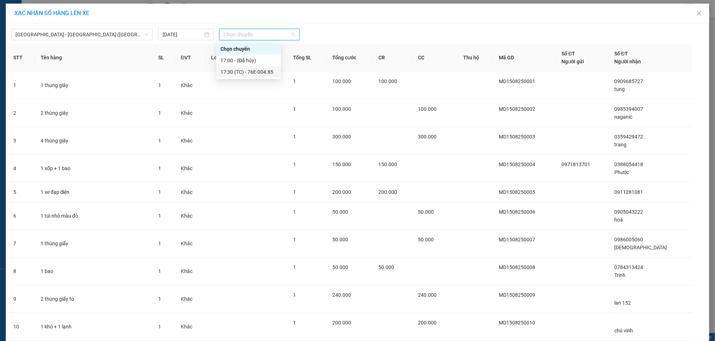
click at [256, 74] on div "17:30 (TC) - 76E-004.85" at bounding box center [248, 72] width 56 height 8
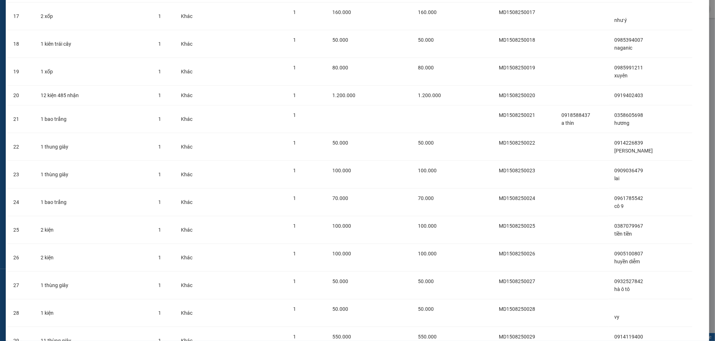
scroll to position [559, 0]
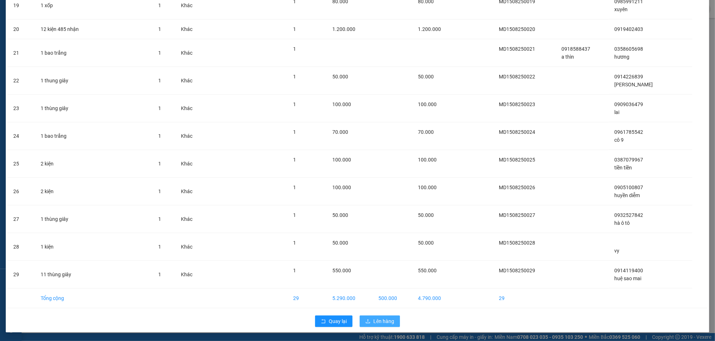
click at [380, 319] on span "Lên hàng" at bounding box center [383, 321] width 21 height 8
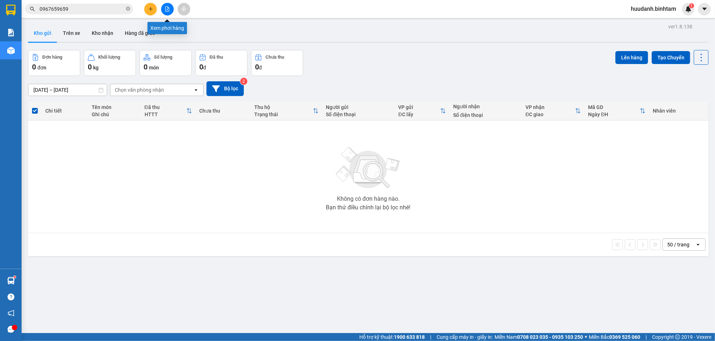
click at [165, 8] on icon "file-add" at bounding box center [167, 8] width 5 height 5
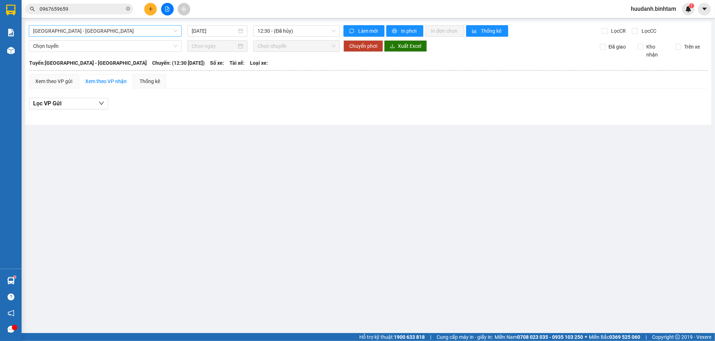
click at [101, 29] on span "[GEOGRAPHIC_DATA] - [GEOGRAPHIC_DATA]" at bounding box center [105, 31] width 144 height 11
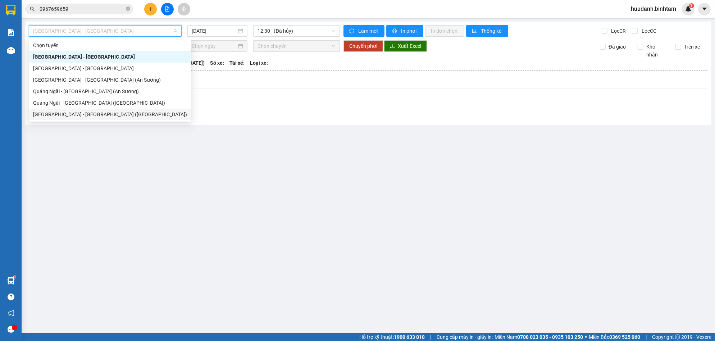
click at [101, 113] on div "[GEOGRAPHIC_DATA] - [GEOGRAPHIC_DATA] ([GEOGRAPHIC_DATA])" at bounding box center [110, 114] width 154 height 8
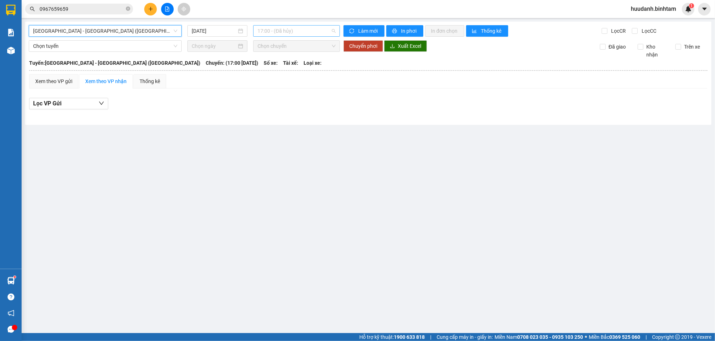
click at [309, 29] on span "17:00 - (Đã hủy)" at bounding box center [296, 31] width 78 height 11
click at [297, 65] on div "17:30 (TC) - 76E-004.85" at bounding box center [285, 68] width 56 height 8
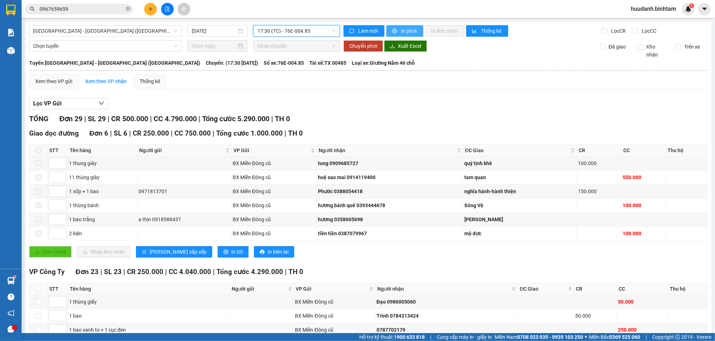
click at [401, 31] on span "In phơi" at bounding box center [409, 31] width 17 height 8
